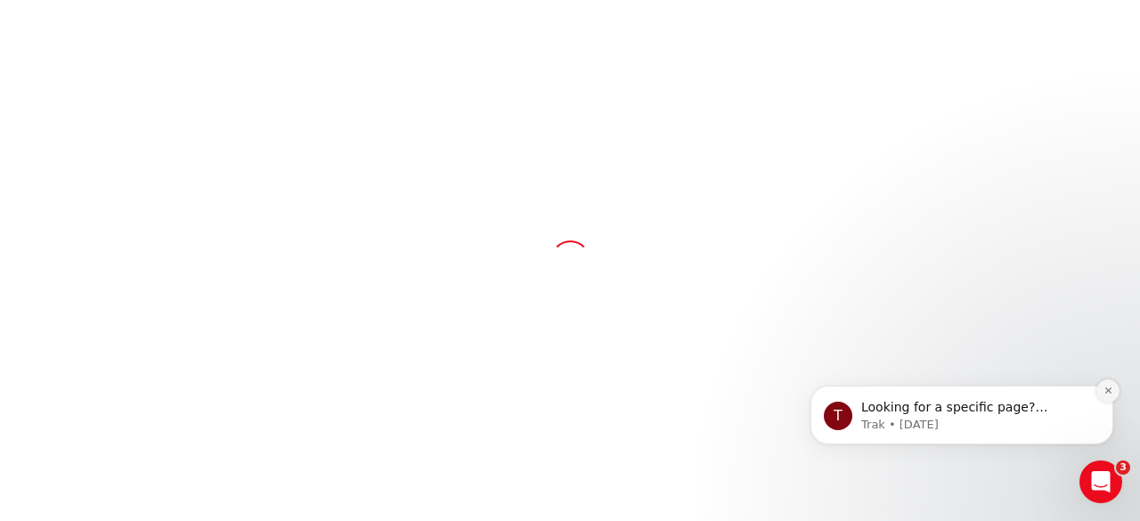
click at [1112, 396] on button "Dismiss notification" at bounding box center [1108, 391] width 23 height 23
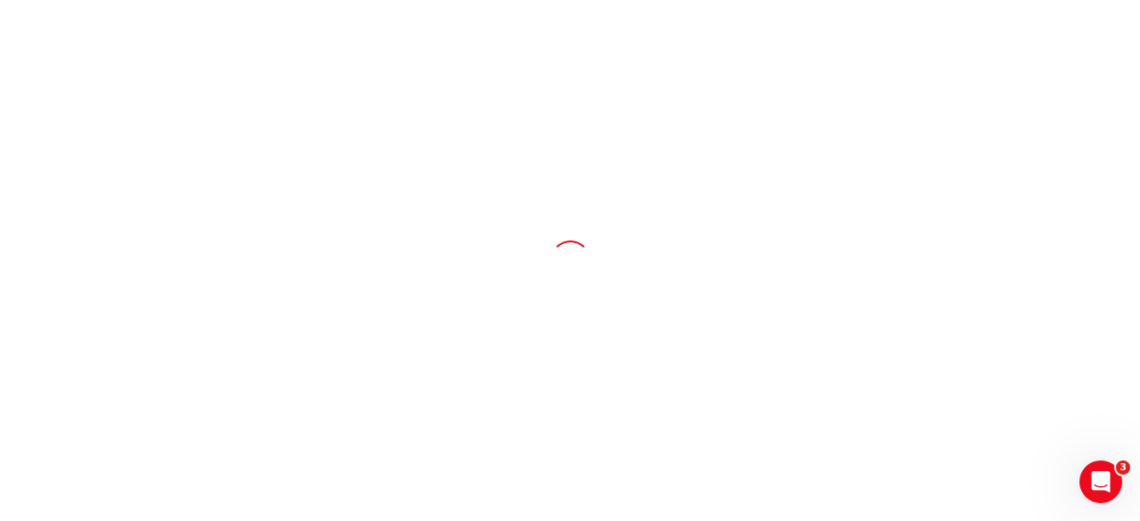
click at [1107, 481] on icon "Open Intercom Messenger" at bounding box center [1101, 482] width 29 height 29
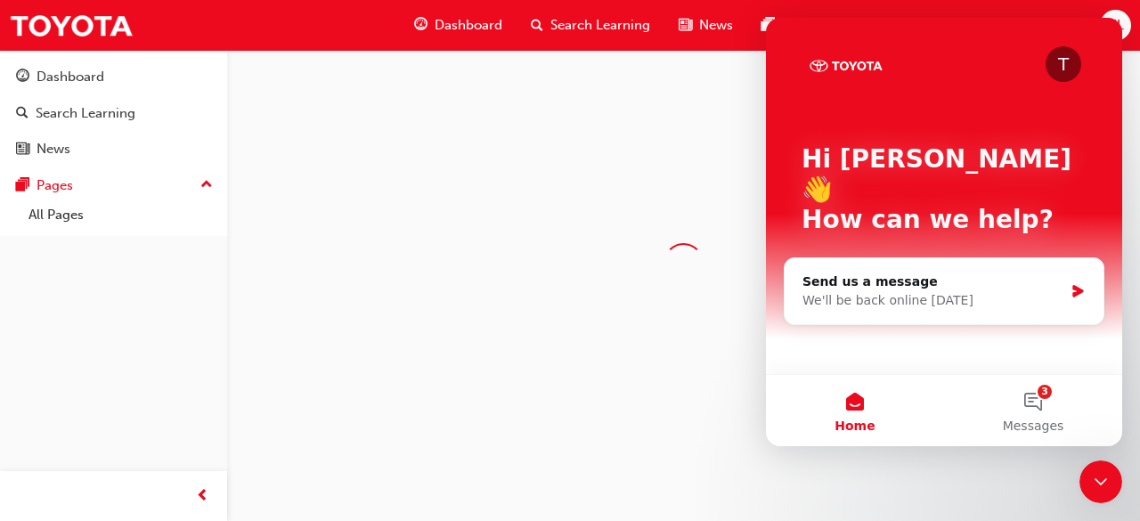
click at [1107, 472] on icon "Close Intercom Messenger" at bounding box center [1100, 481] width 21 height 21
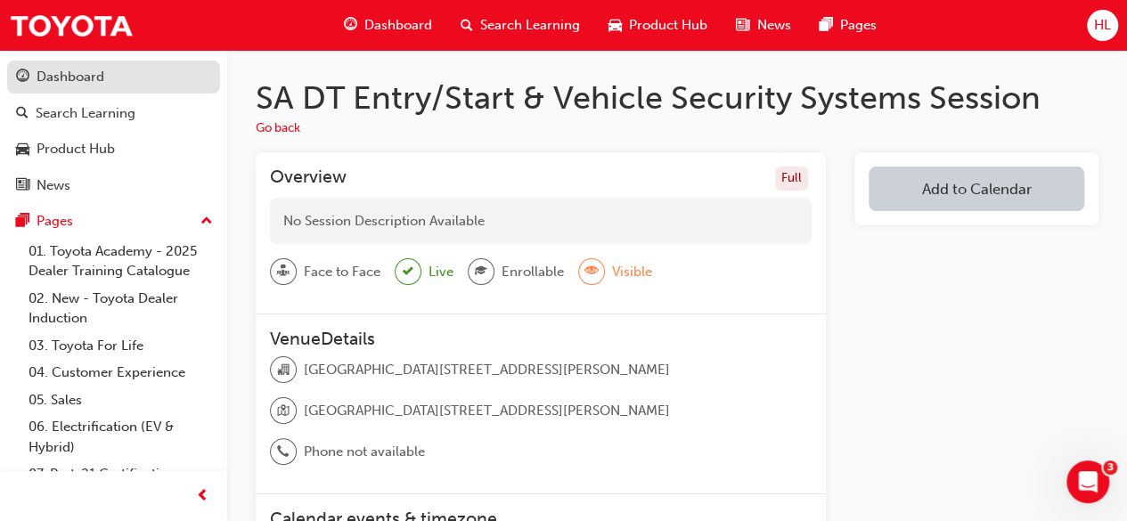
click at [126, 79] on div "Dashboard" at bounding box center [113, 77] width 195 height 22
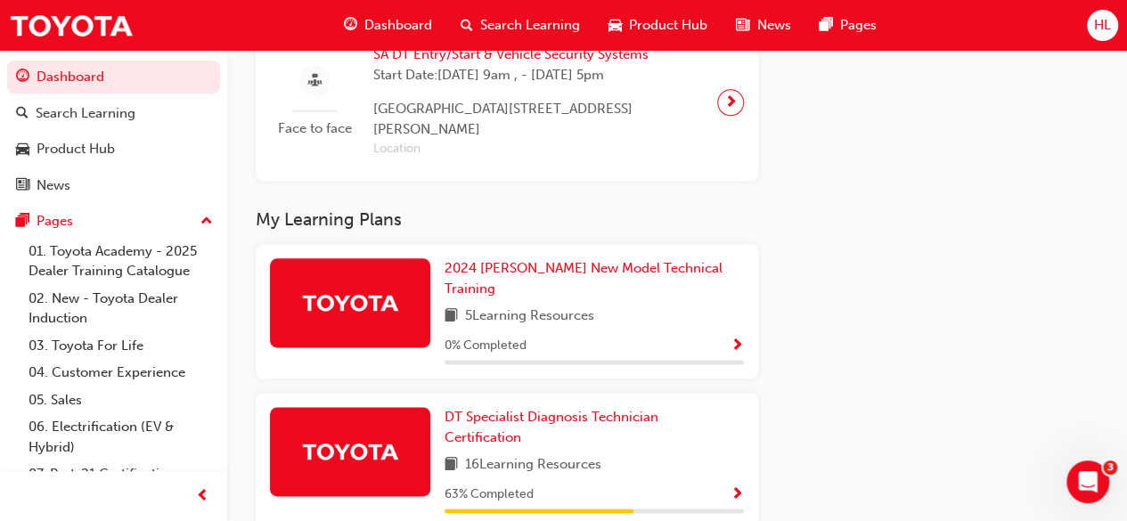
scroll to position [1050, 0]
